Goal: Use online tool/utility: Utilize a website feature to perform a specific function

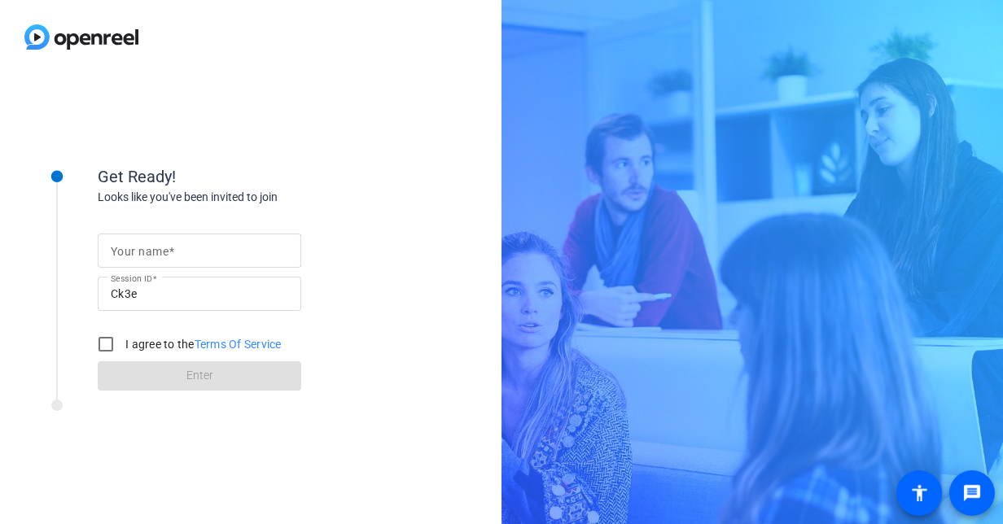
click at [262, 249] on input "Your name" at bounding box center [199, 251] width 177 height 20
type input "[PERSON_NAME]"
click at [104, 343] on input "I agree to the Terms Of Service" at bounding box center [106, 344] width 33 height 33
checkbox input "true"
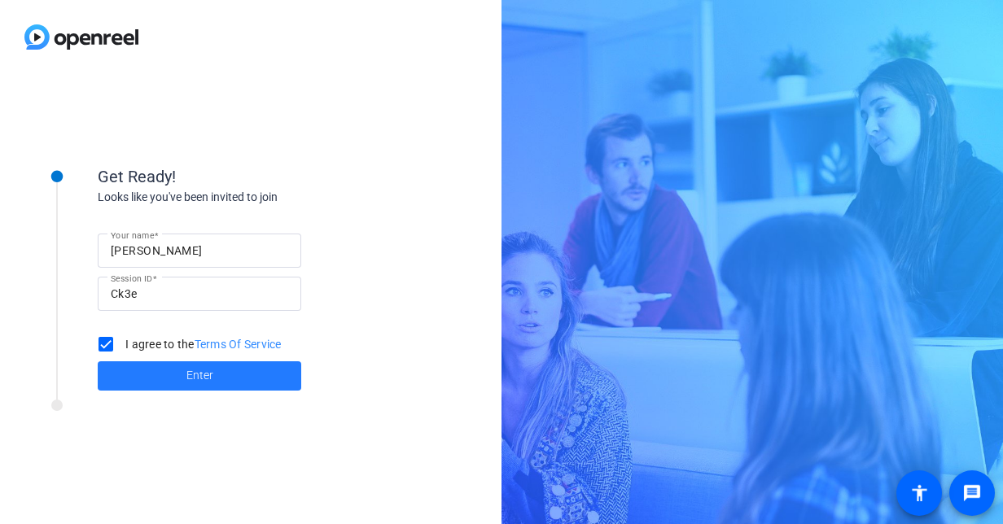
click at [228, 370] on span at bounding box center [199, 376] width 203 height 39
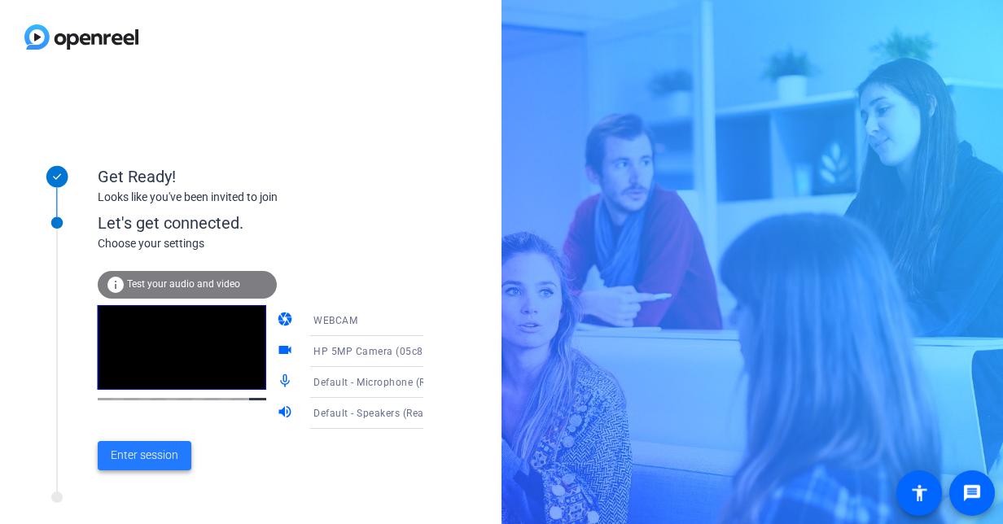
click at [163, 453] on span "Enter session" at bounding box center [145, 455] width 68 height 17
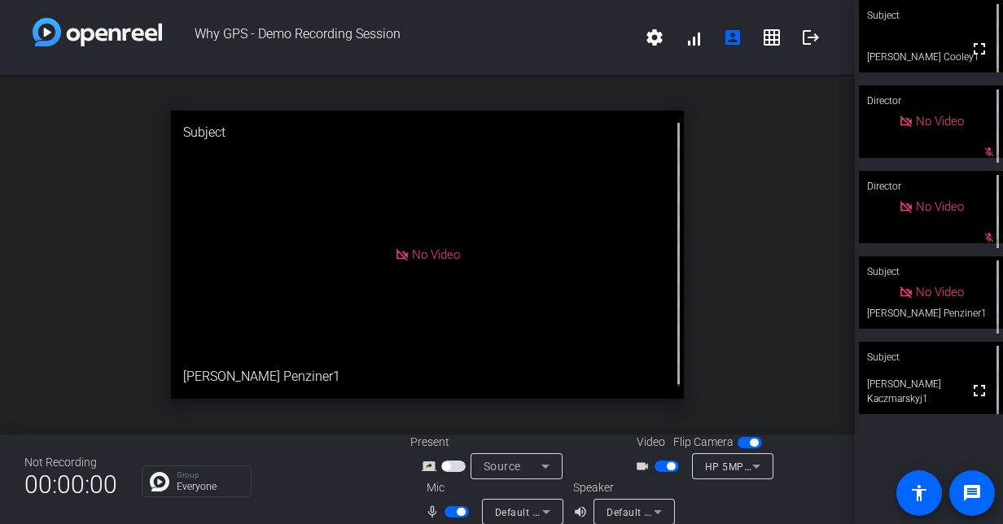
click at [655, 467] on span "button" at bounding box center [666, 466] width 24 height 11
click at [441, 510] on mat-icon "mic_none" at bounding box center [435, 512] width 20 height 20
click at [444, 510] on span "button" at bounding box center [456, 511] width 24 height 11
drag, startPoint x: 444, startPoint y: 510, endPoint x: 791, endPoint y: 371, distance: 373.6
click at [791, 371] on div "open_in_new Subject No Video [PERSON_NAME] Penziner1" at bounding box center [427, 255] width 855 height 360
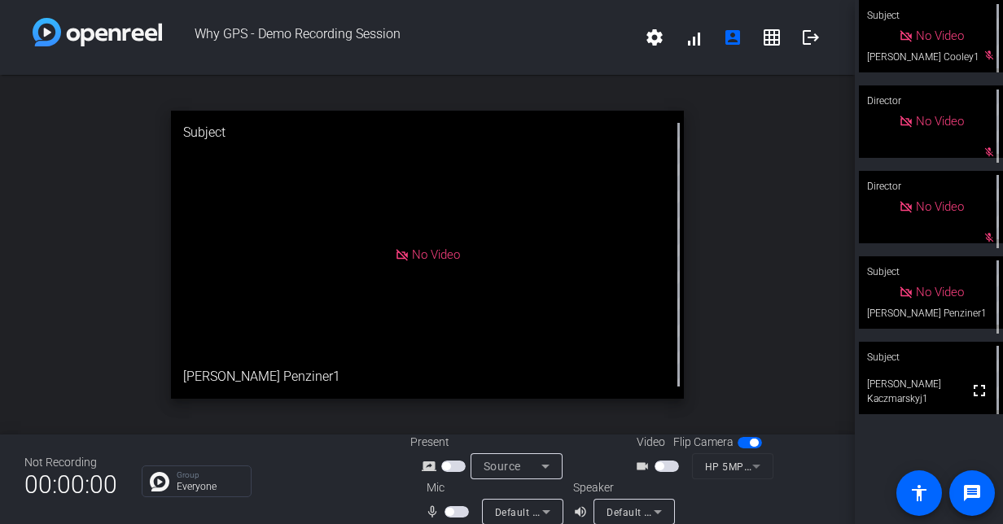
click at [667, 465] on span "button" at bounding box center [666, 466] width 24 height 11
click at [458, 511] on span "button" at bounding box center [456, 511] width 24 height 11
click at [458, 511] on span "button" at bounding box center [461, 512] width 8 height 8
click at [739, 444] on span "button" at bounding box center [749, 442] width 24 height 11
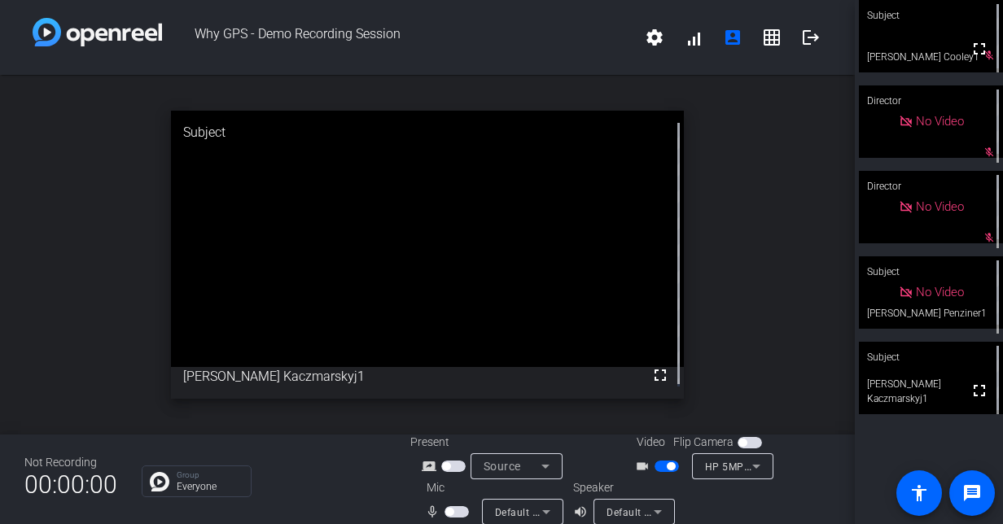
click at [453, 510] on span "button" at bounding box center [456, 511] width 24 height 11
click at [658, 469] on span "button" at bounding box center [666, 466] width 24 height 11
click at [457, 513] on span "button" at bounding box center [456, 511] width 24 height 11
click at [664, 466] on span "button" at bounding box center [666, 466] width 24 height 11
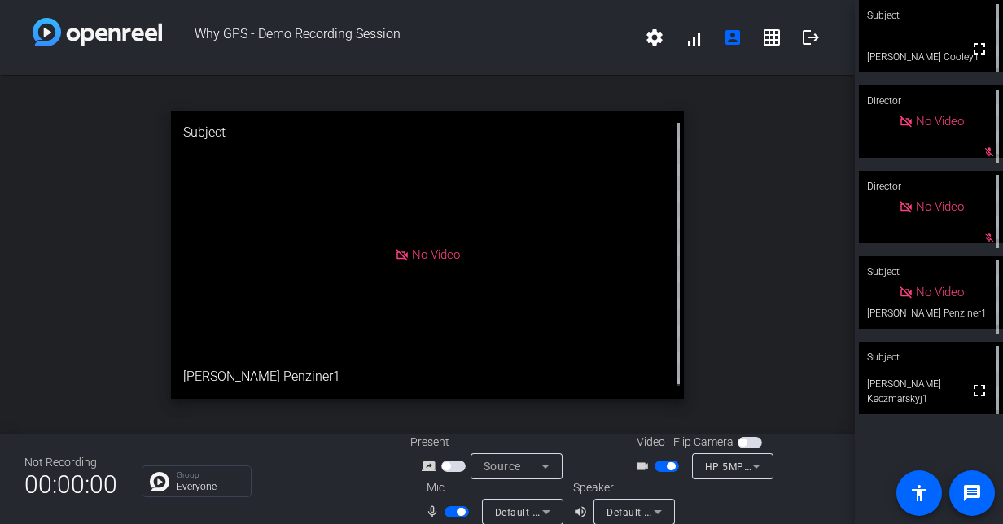
click at [451, 513] on span "button" at bounding box center [456, 511] width 24 height 11
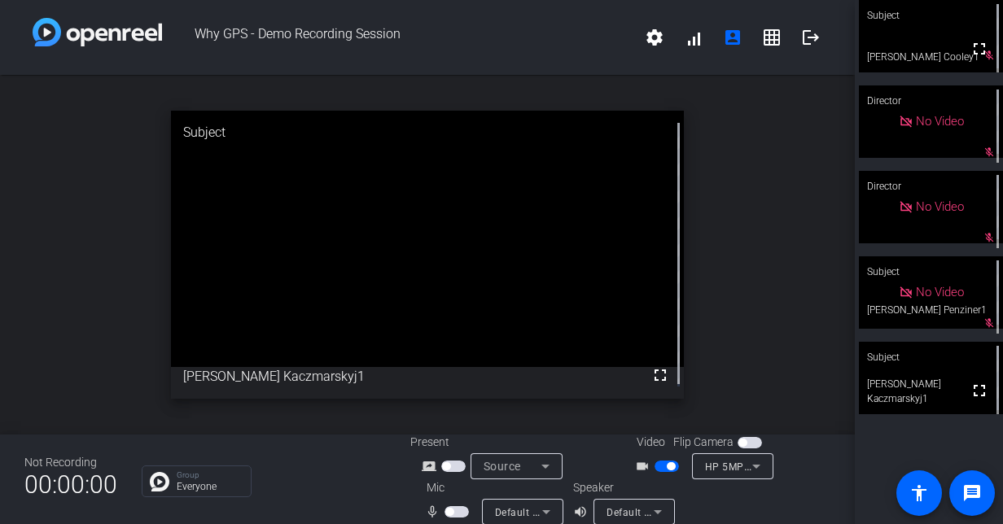
click at [654, 467] on span "button" at bounding box center [666, 466] width 24 height 11
click at [456, 514] on span "button" at bounding box center [456, 511] width 24 height 11
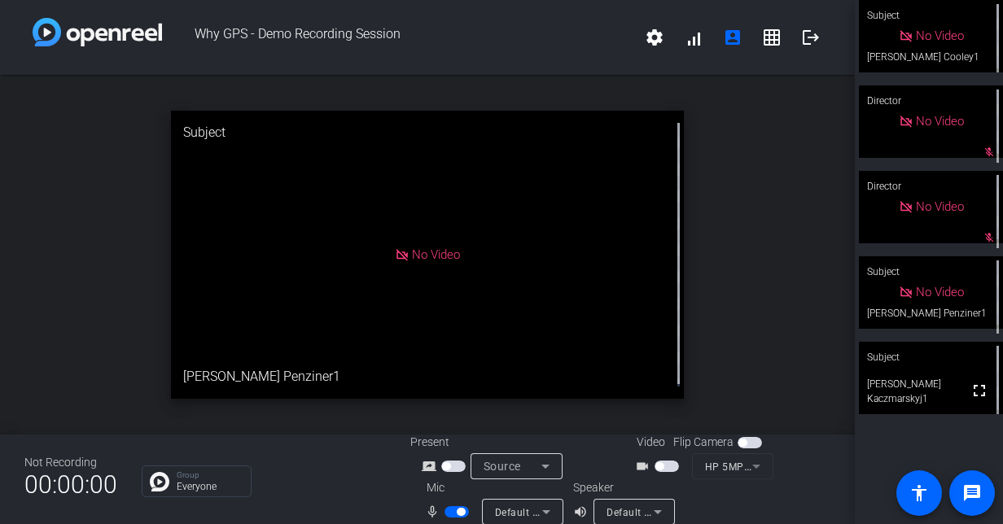
click at [457, 514] on span "button" at bounding box center [461, 512] width 8 height 8
click at [457, 514] on span "button" at bounding box center [456, 511] width 24 height 11
click at [457, 514] on span "button" at bounding box center [461, 512] width 8 height 8
click at [457, 514] on span "button" at bounding box center [456, 511] width 24 height 11
click at [663, 464] on span "button" at bounding box center [666, 466] width 24 height 11
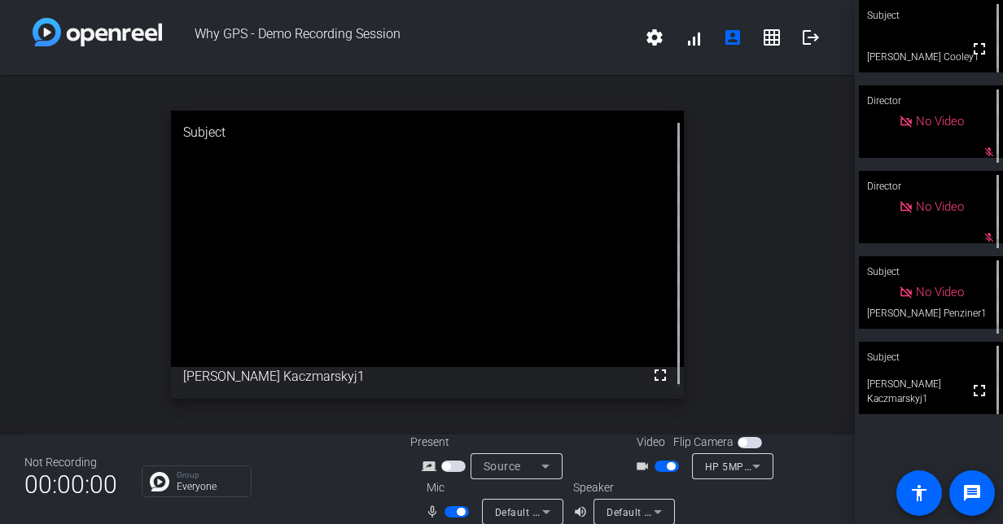
click at [654, 466] on span "button" at bounding box center [666, 466] width 24 height 11
click at [449, 514] on span "button" at bounding box center [456, 511] width 24 height 11
click at [449, 514] on span "button" at bounding box center [449, 512] width 8 height 8
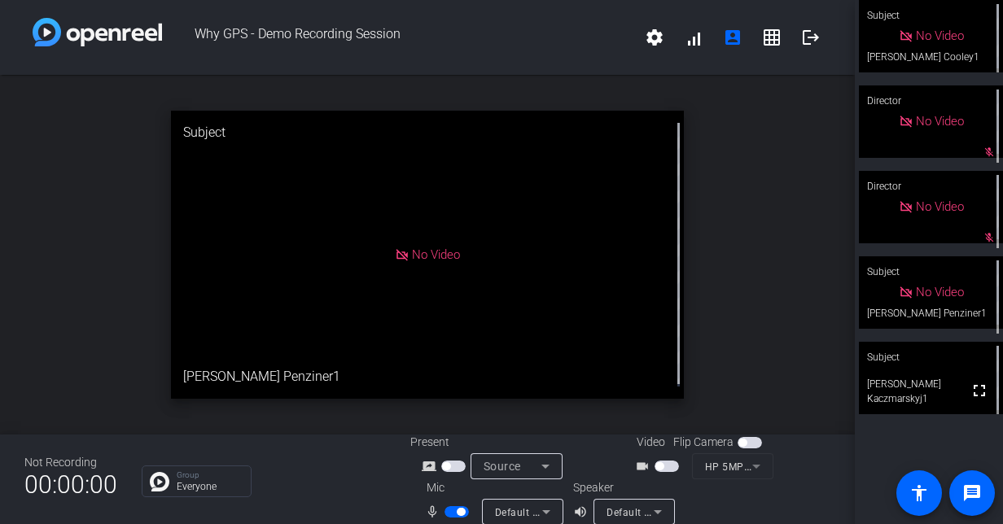
click at [449, 514] on span "button" at bounding box center [456, 511] width 24 height 11
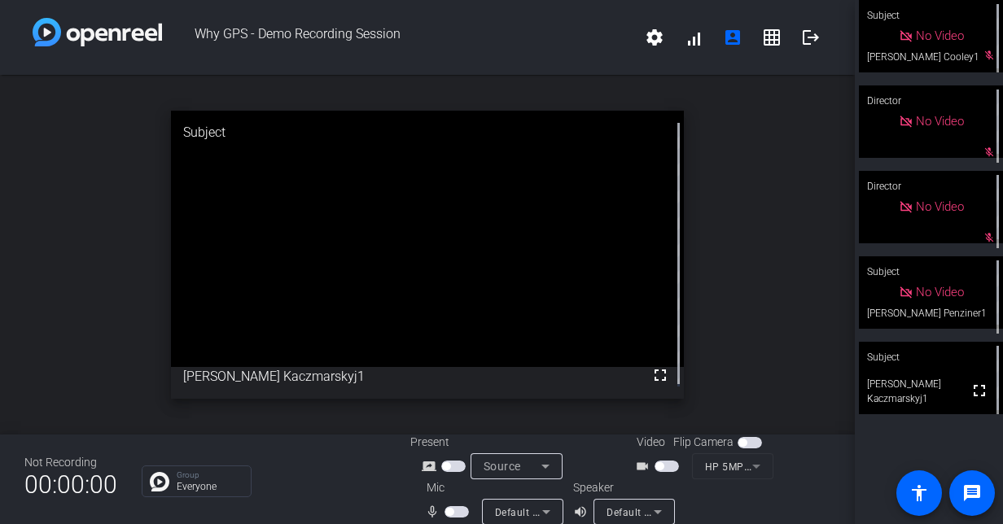
click at [449, 514] on span "button" at bounding box center [449, 512] width 8 height 8
click at [449, 514] on span "button" at bounding box center [456, 511] width 24 height 11
click at [449, 514] on span "button" at bounding box center [449, 512] width 8 height 8
click at [665, 464] on span "button" at bounding box center [666, 466] width 24 height 11
click at [803, 39] on mat-icon "logout" at bounding box center [811, 38] width 20 height 20
